Goal: Navigation & Orientation: Understand site structure

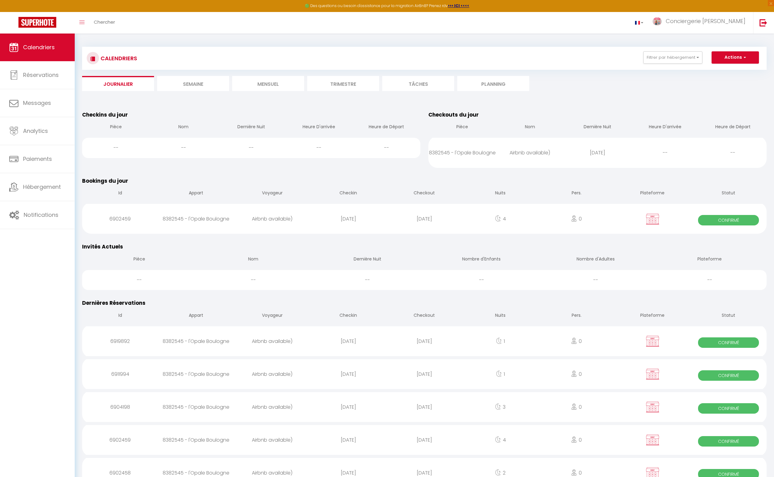
scroll to position [11, 0]
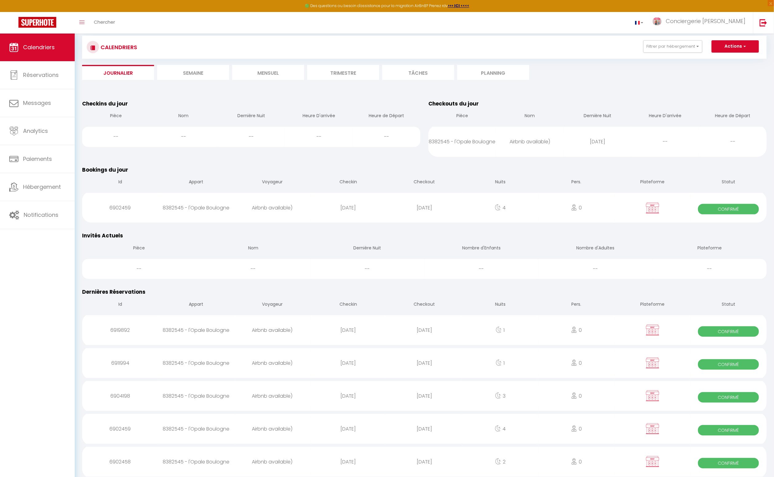
click at [118, 71] on li "Journalier" at bounding box center [118, 72] width 72 height 15
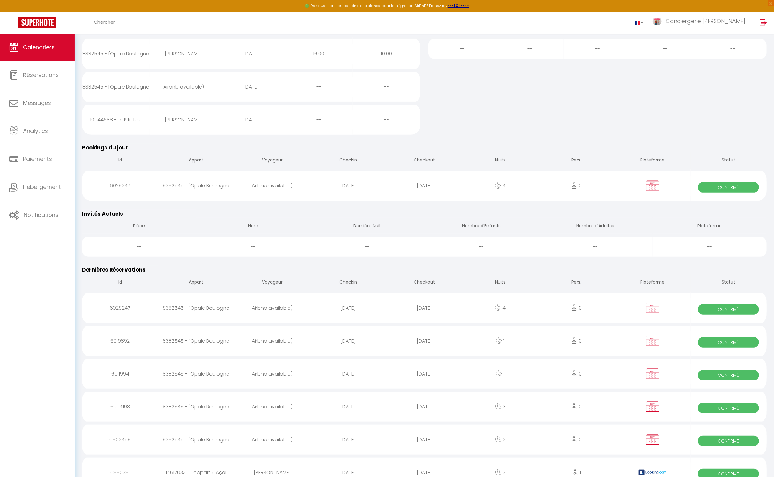
scroll to position [0, 0]
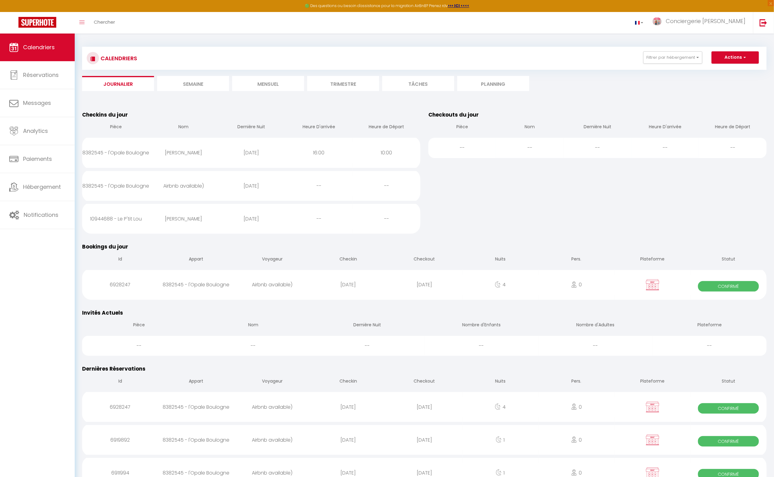
click at [192, 84] on li "Semaine" at bounding box center [193, 83] width 72 height 15
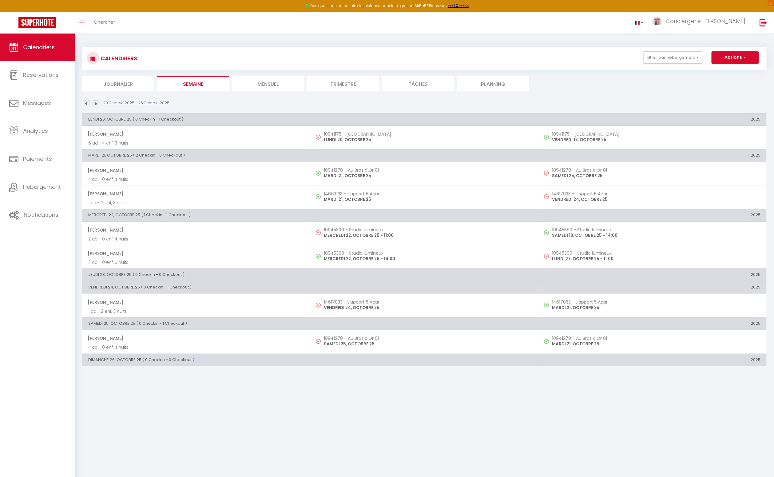
click at [85, 104] on img at bounding box center [86, 103] width 7 height 7
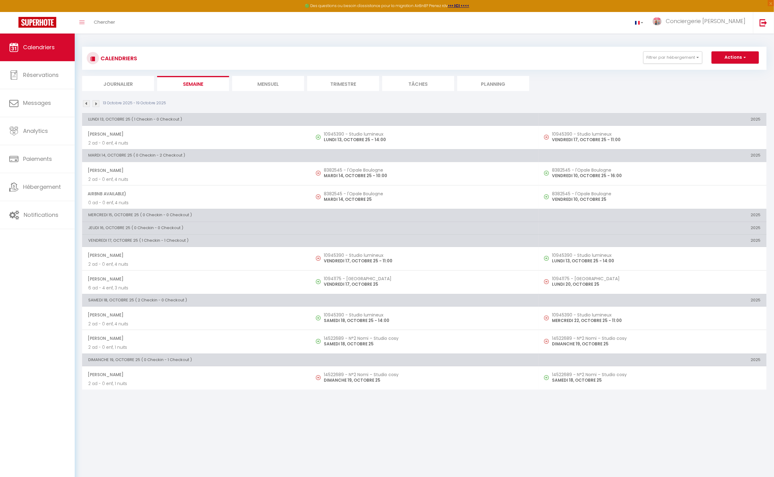
click at [85, 104] on img at bounding box center [86, 103] width 7 height 7
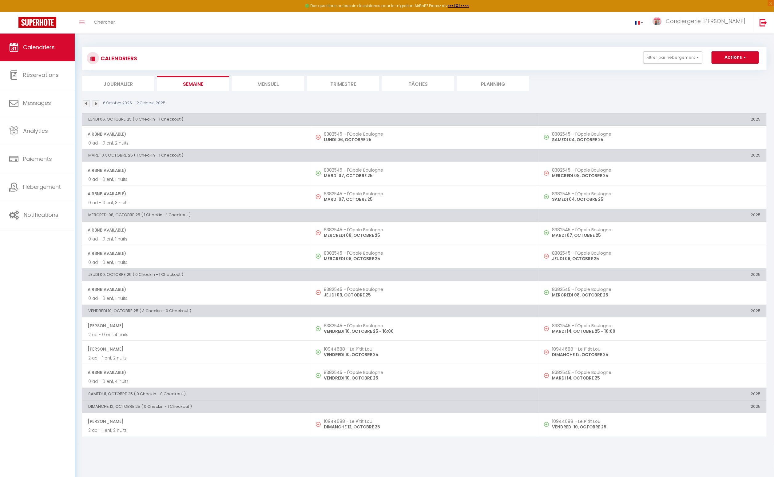
click at [266, 83] on li "Mensuel" at bounding box center [268, 83] width 72 height 15
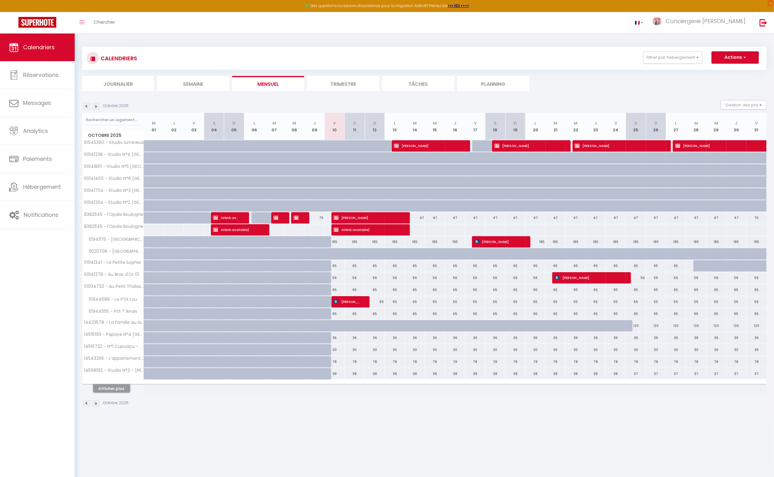
click at [105, 384] on button "Afficher plus" at bounding box center [111, 388] width 37 height 8
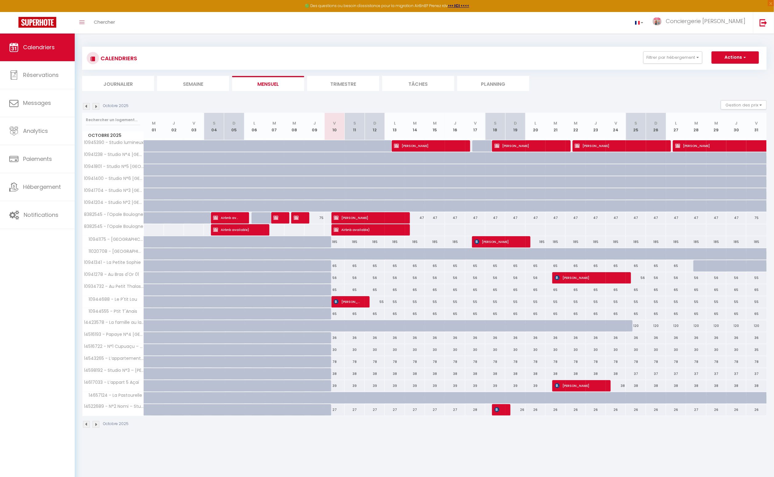
click at [97, 106] on img at bounding box center [96, 106] width 7 height 7
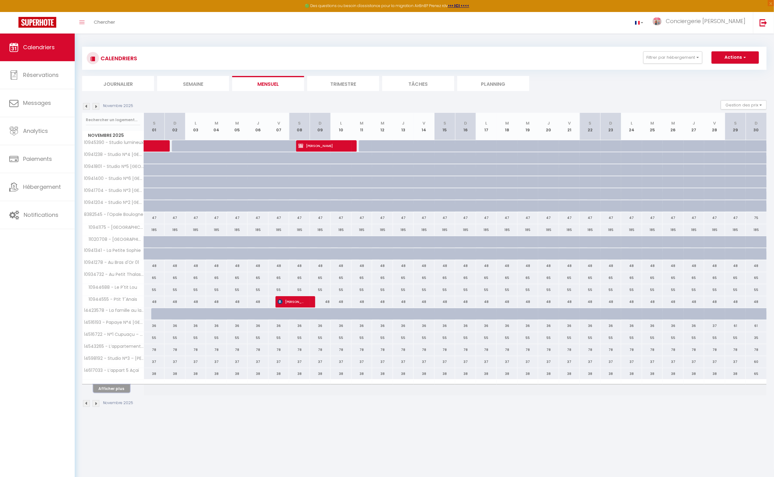
click at [111, 387] on button "Afficher plus" at bounding box center [111, 388] width 37 height 8
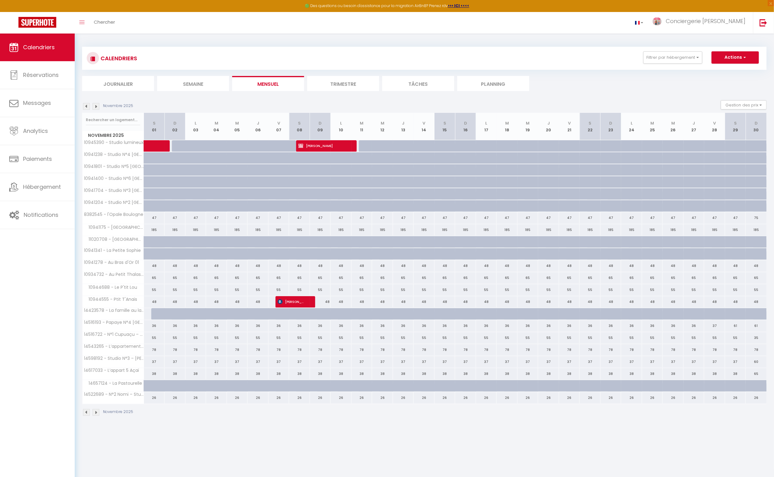
click at [97, 107] on img at bounding box center [96, 106] width 7 height 7
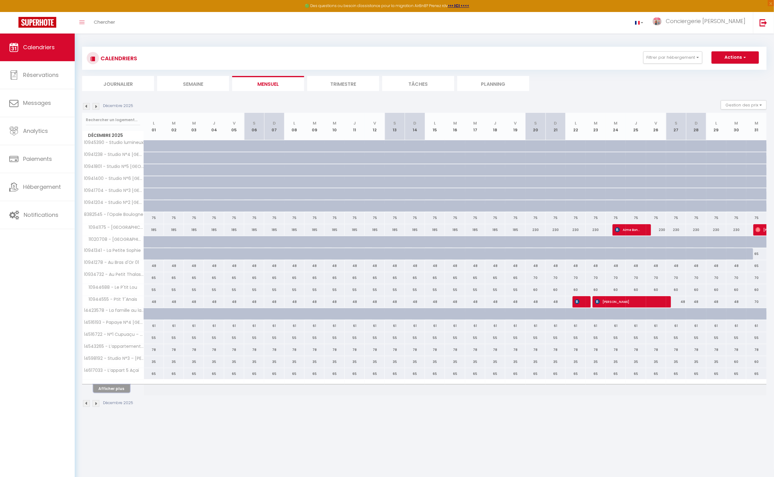
scroll to position [1, 0]
click at [114, 386] on button "Afficher plus" at bounding box center [111, 387] width 37 height 8
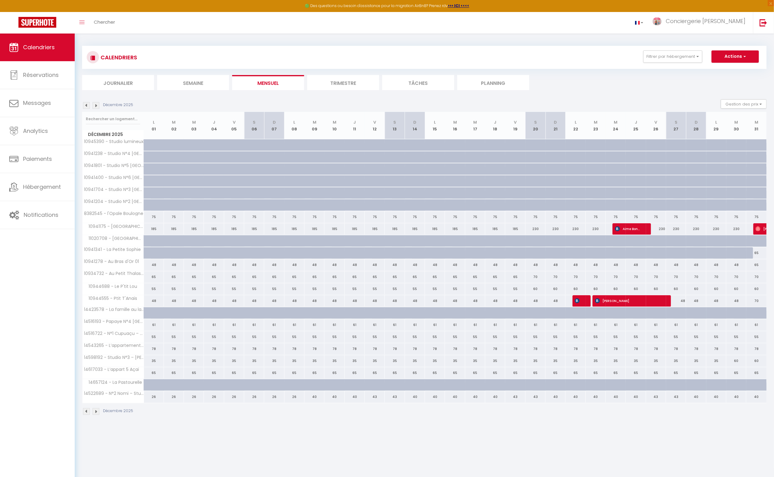
scroll to position [0, 0]
click at [85, 409] on img at bounding box center [86, 412] width 7 height 7
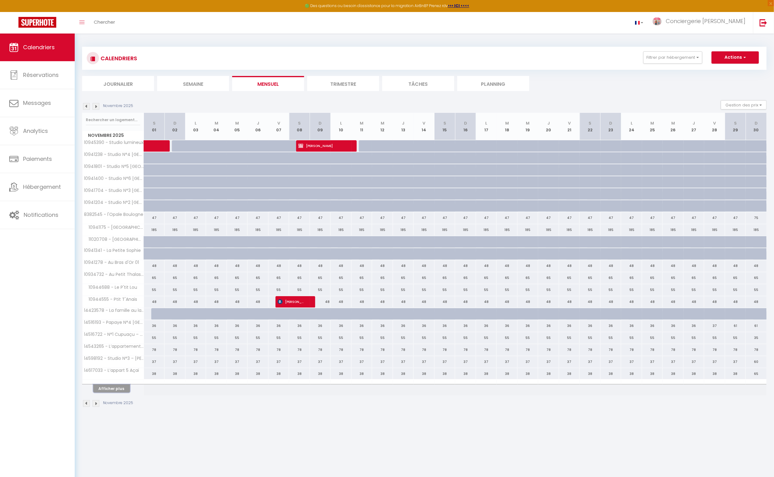
click at [104, 387] on button "Afficher plus" at bounding box center [111, 388] width 37 height 8
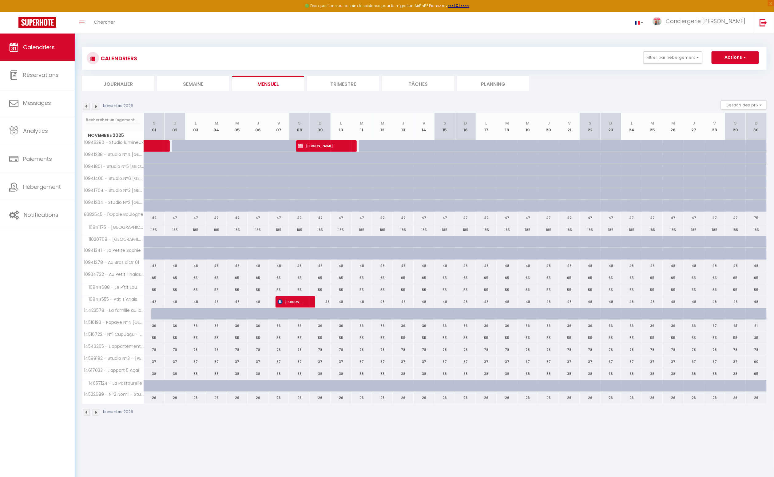
scroll to position [2, 0]
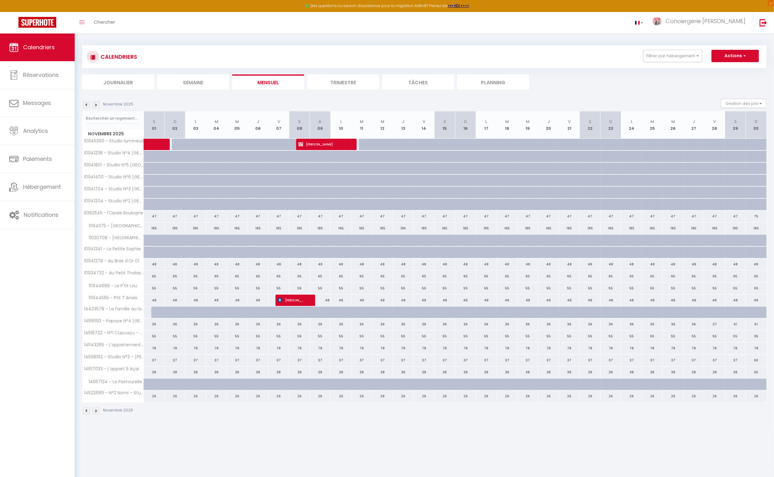
click at [87, 409] on img at bounding box center [86, 410] width 7 height 7
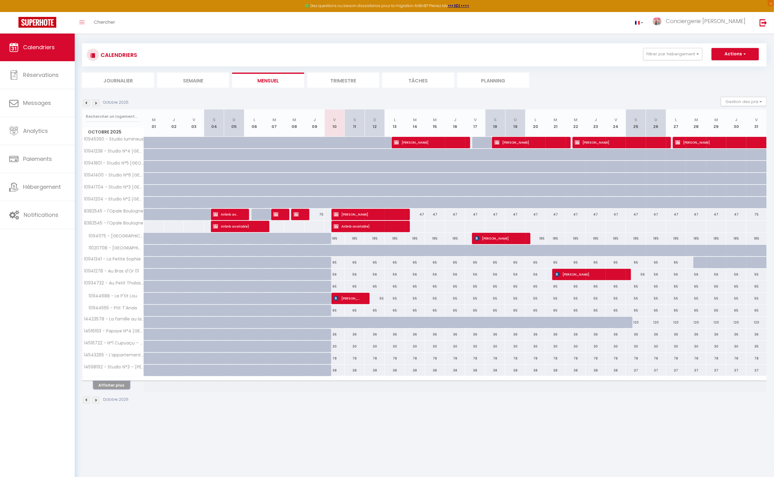
click at [112, 385] on button "Afficher plus" at bounding box center [111, 385] width 37 height 8
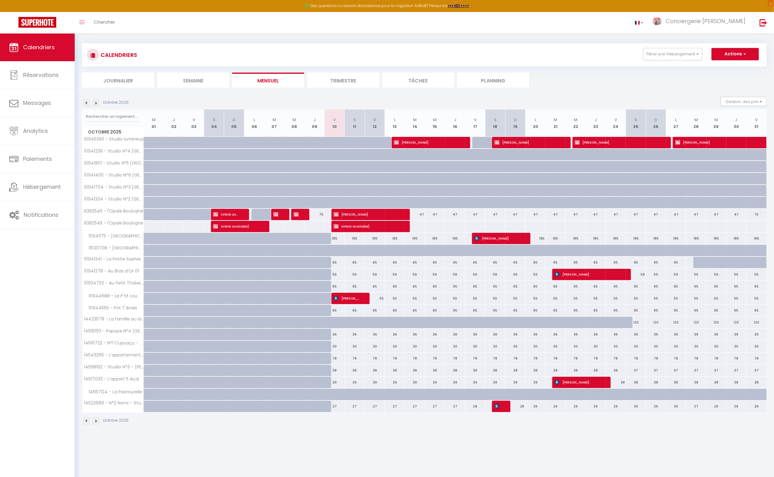
scroll to position [1, 0]
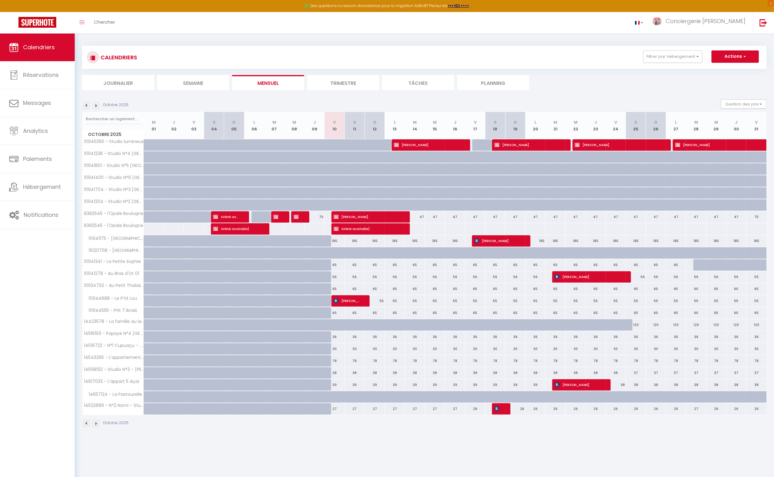
click at [118, 84] on li "Journalier" at bounding box center [118, 82] width 72 height 15
